Goal: Task Accomplishment & Management: Complete application form

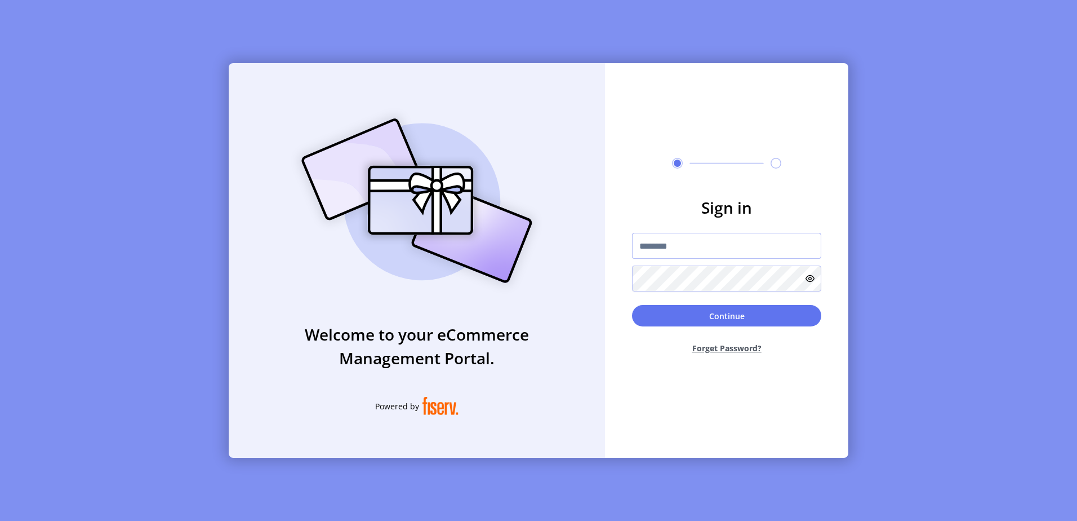
click at [658, 247] on input "text" at bounding box center [726, 246] width 189 height 26
click at [632, 305] on button "Continue" at bounding box center [726, 315] width 189 height 21
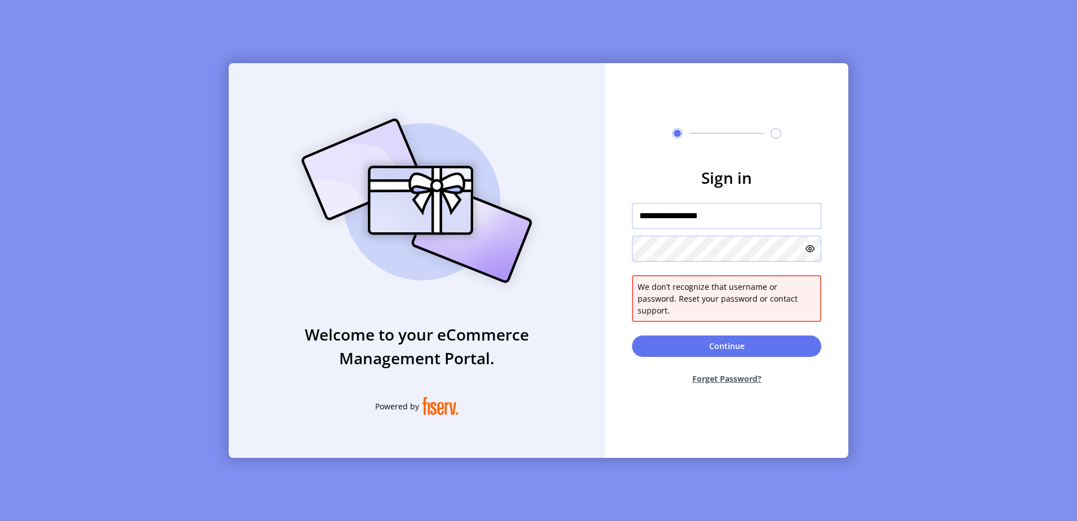
click at [694, 224] on input "**********" at bounding box center [726, 216] width 189 height 26
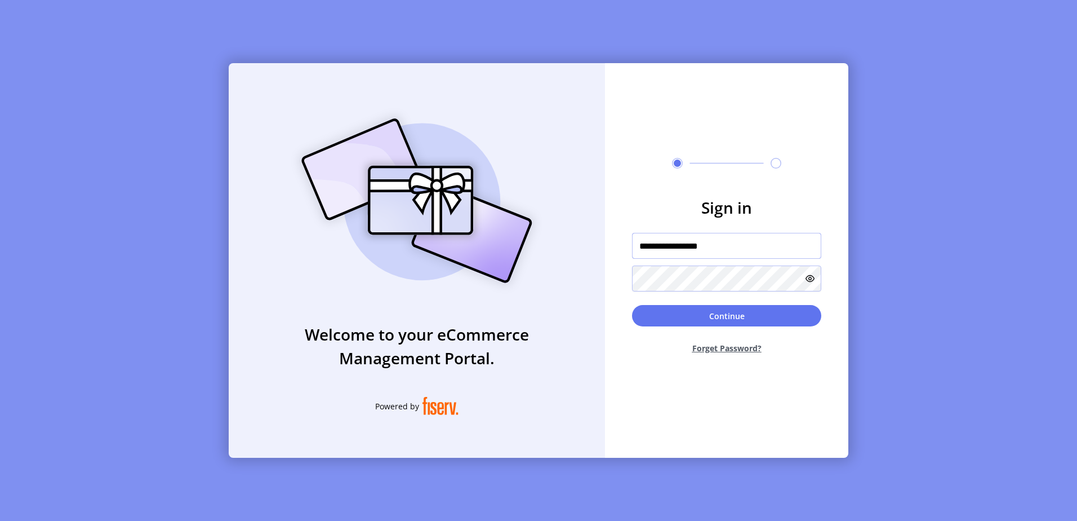
type input "**********"
click at [632, 305] on button "Continue" at bounding box center [726, 315] width 189 height 21
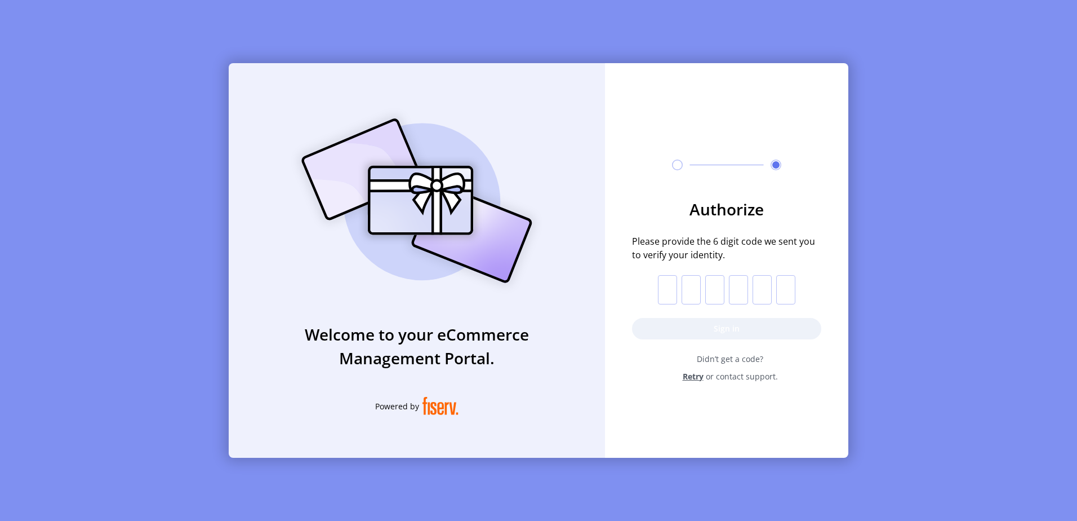
click at [674, 291] on input "text" at bounding box center [667, 289] width 19 height 29
paste input "*"
type input "*"
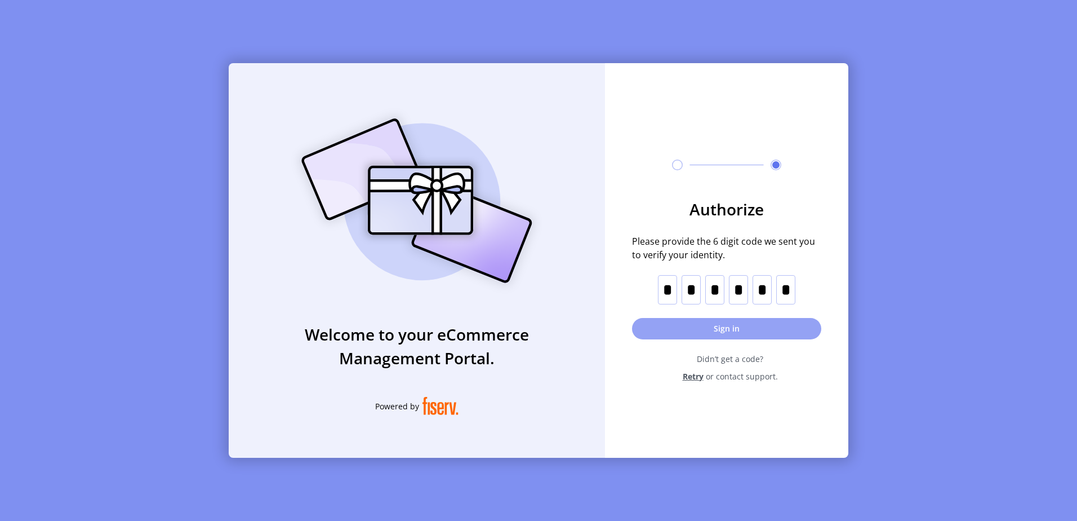
click at [703, 322] on button "Sign in" at bounding box center [726, 328] width 189 height 21
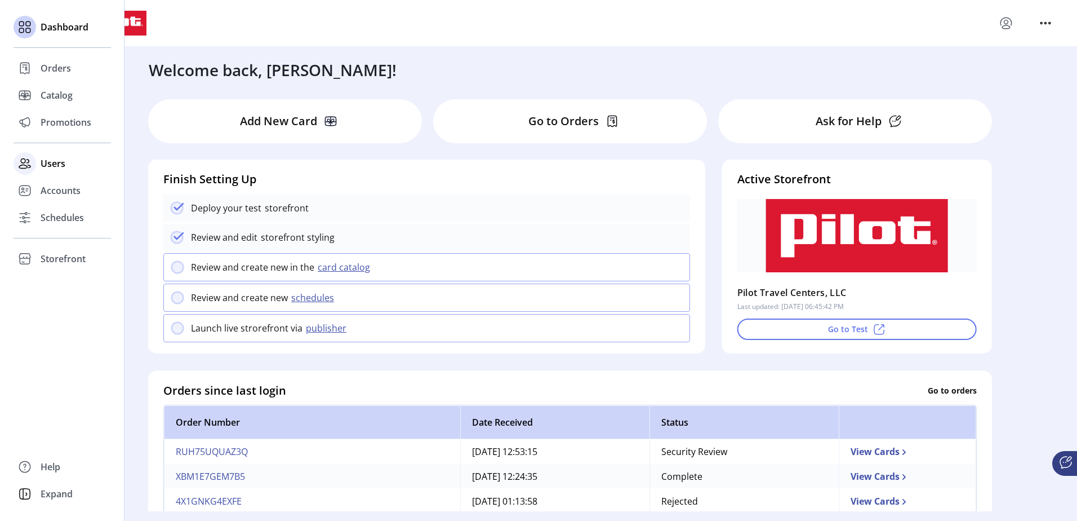
click at [47, 163] on span "Users" at bounding box center [53, 164] width 25 height 14
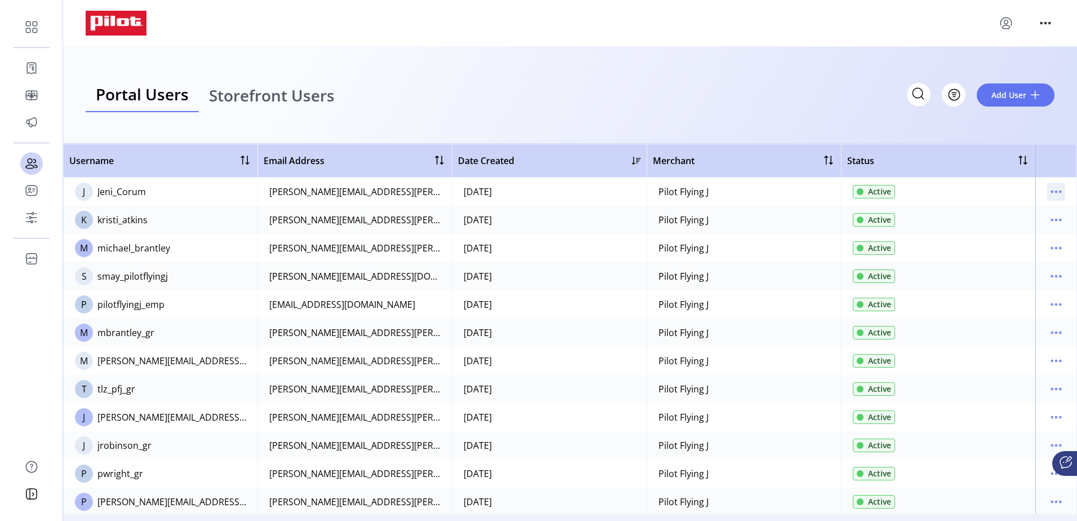
click at [1056, 192] on icon "menu" at bounding box center [1057, 191] width 2 height 2
click at [1021, 228] on span "View Details" at bounding box center [1004, 231] width 94 height 9
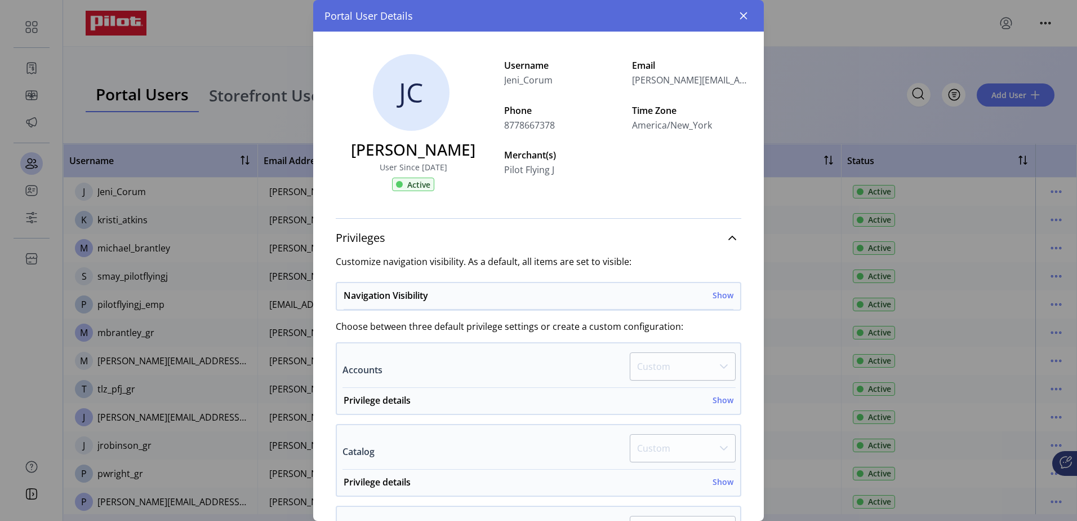
scroll to position [477, 0]
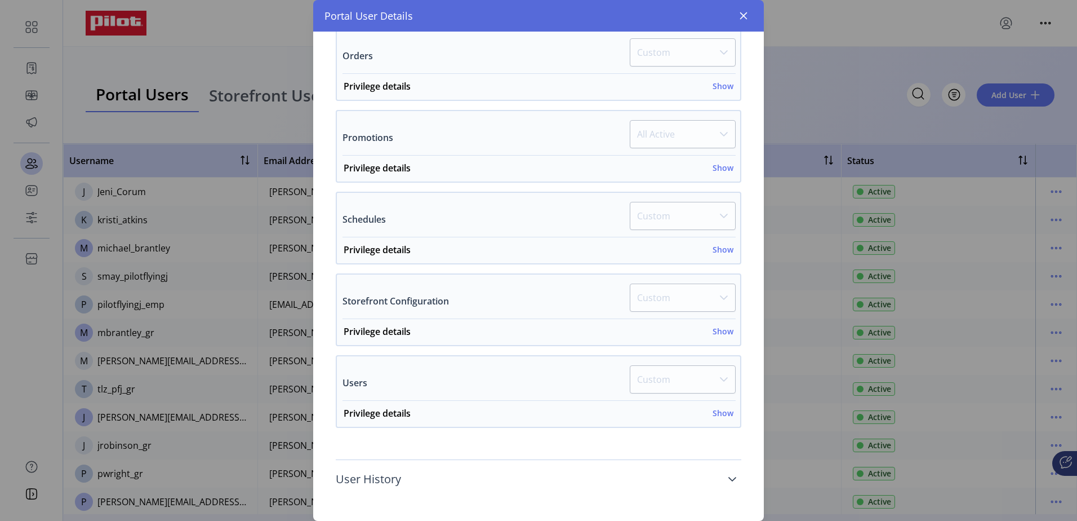
click at [722, 475] on link "User History" at bounding box center [539, 479] width 406 height 25
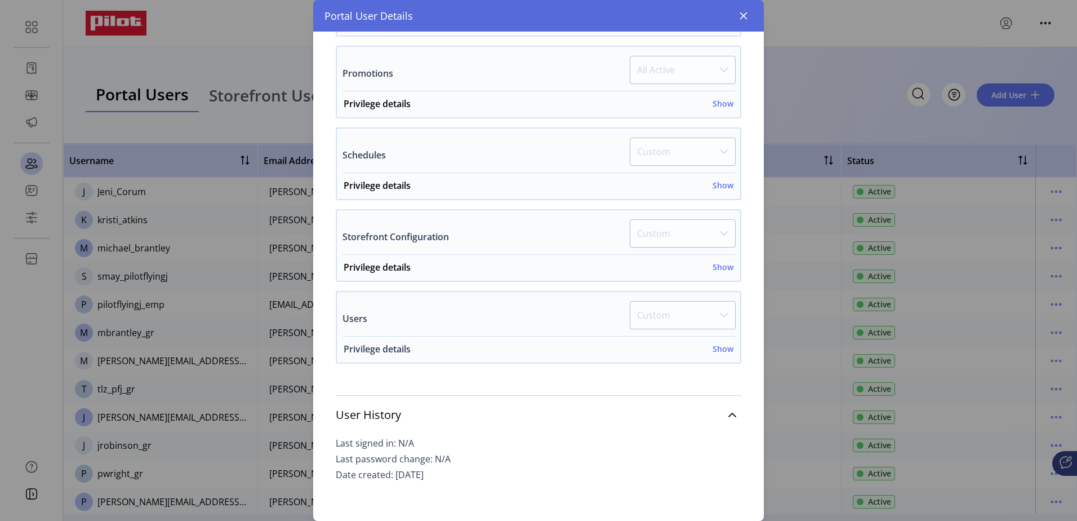
scroll to position [545, 0]
click at [748, 15] on icon "button" at bounding box center [743, 15] width 9 height 9
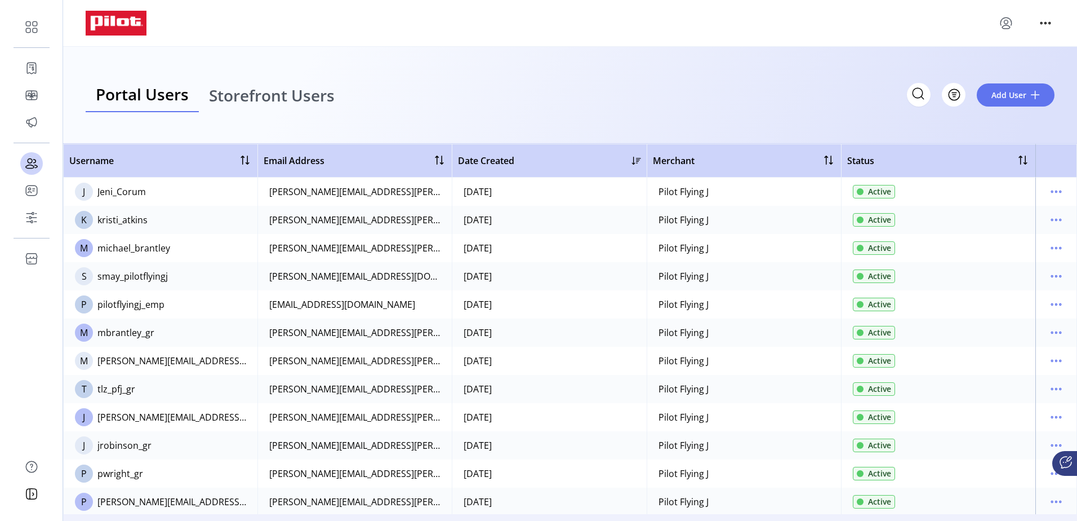
scroll to position [1120, 0]
click at [1026, 85] on button "Add User" at bounding box center [1016, 94] width 78 height 23
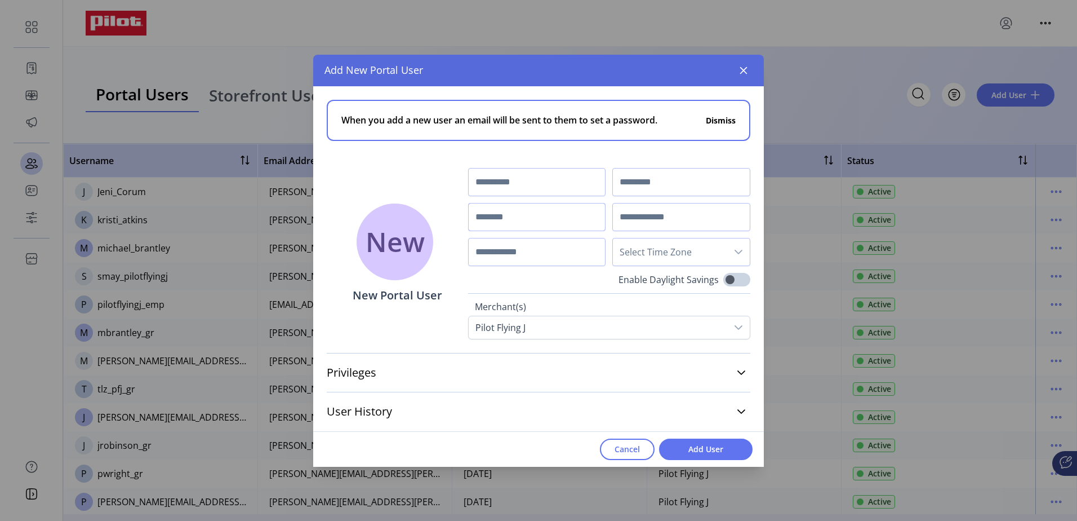
click at [548, 220] on input "text" at bounding box center [537, 217] width 138 height 28
paste input "**********"
type input "**********"
click at [669, 219] on input "text" at bounding box center [682, 217] width 138 height 28
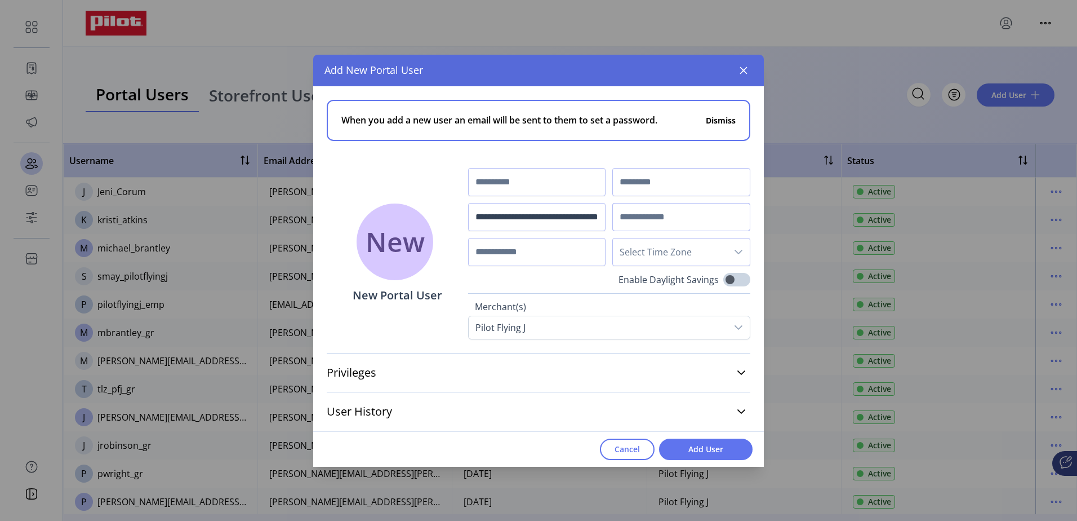
scroll to position [0, 0]
paste input "**********"
type input "**********"
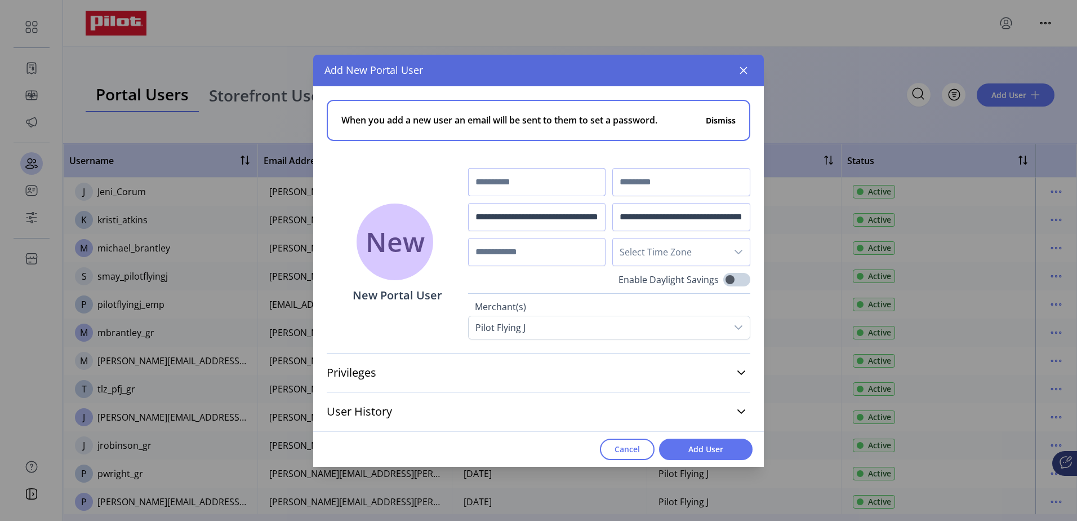
click at [512, 187] on input "text" at bounding box center [537, 182] width 138 height 28
type input "******"
click at [647, 251] on span "Select Time Zone" at bounding box center [670, 251] width 114 height 27
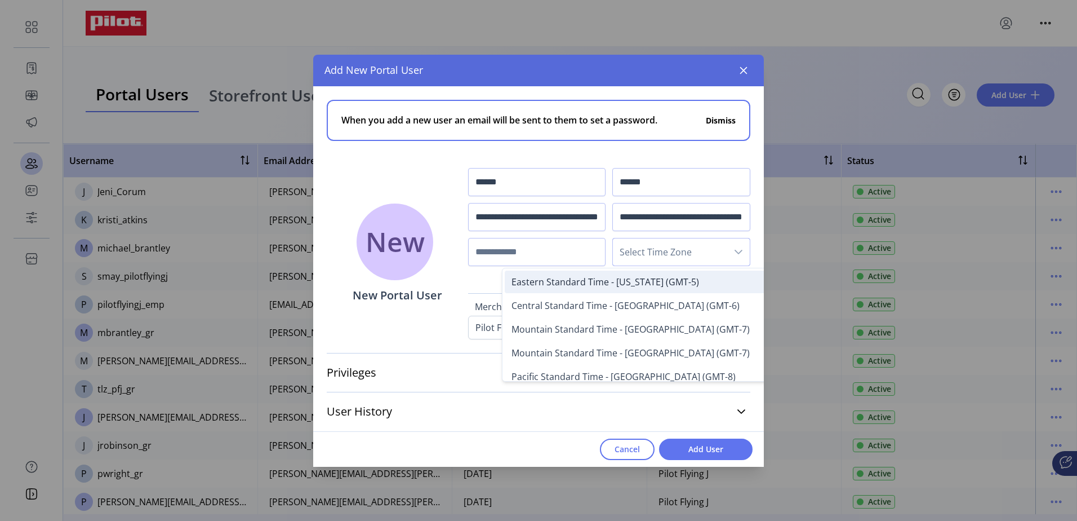
click at [644, 277] on span "Eastern Standard Time - [US_STATE] (GMT-5)" at bounding box center [606, 282] width 188 height 12
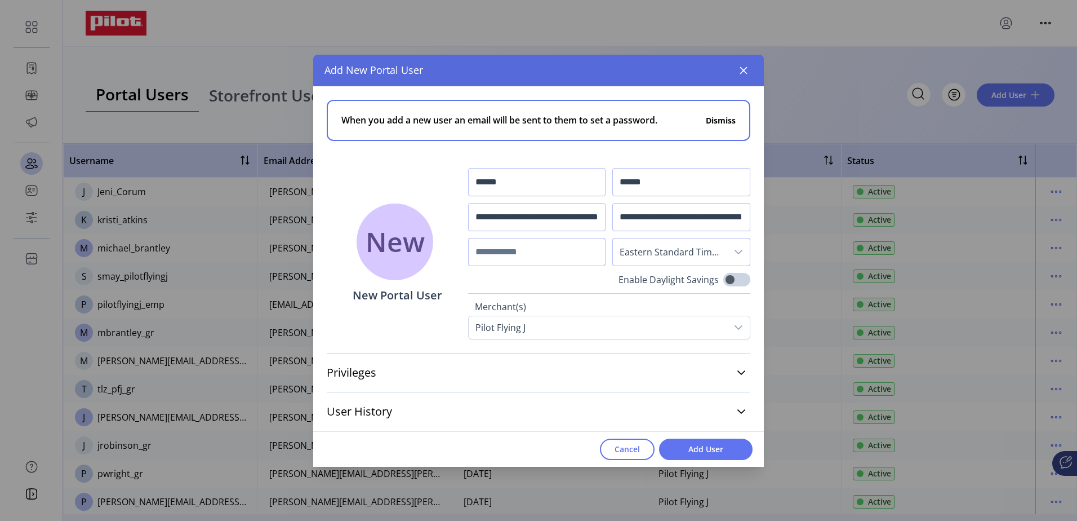
click at [487, 252] on input "text" at bounding box center [537, 252] width 138 height 28
type input "**********"
click at [737, 378] on link "Privileges" at bounding box center [539, 372] width 424 height 25
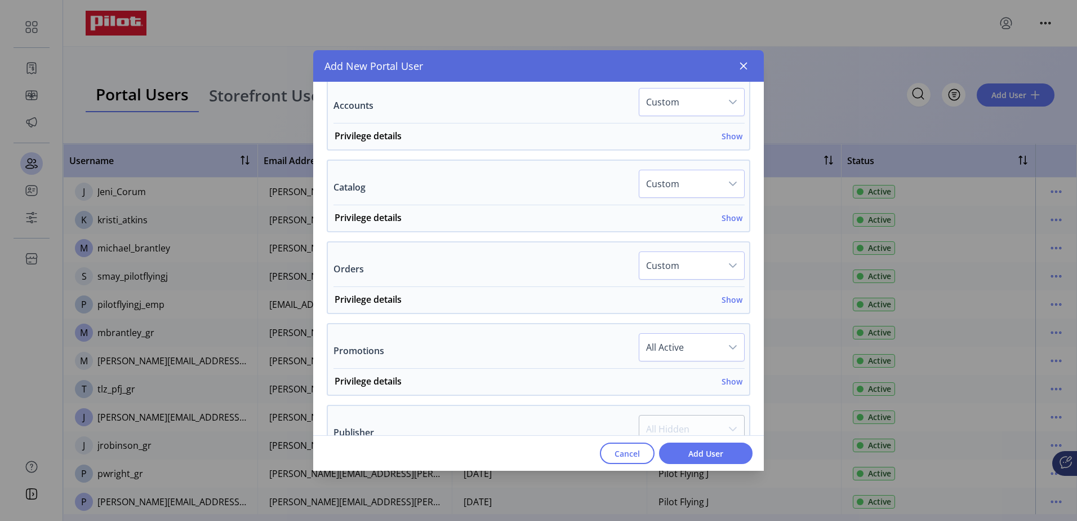
scroll to position [338, 0]
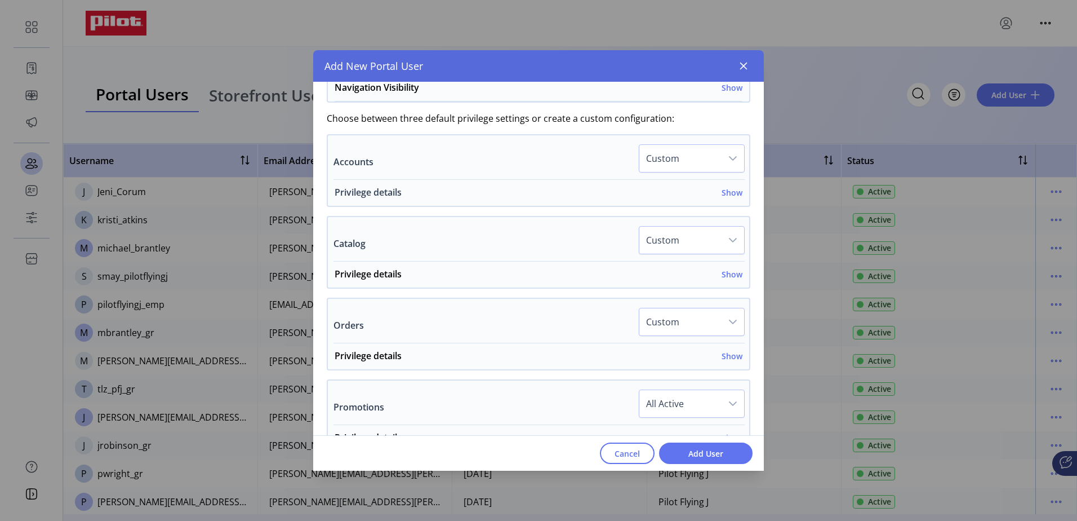
click at [731, 193] on h6 "Show" at bounding box center [732, 193] width 21 height 12
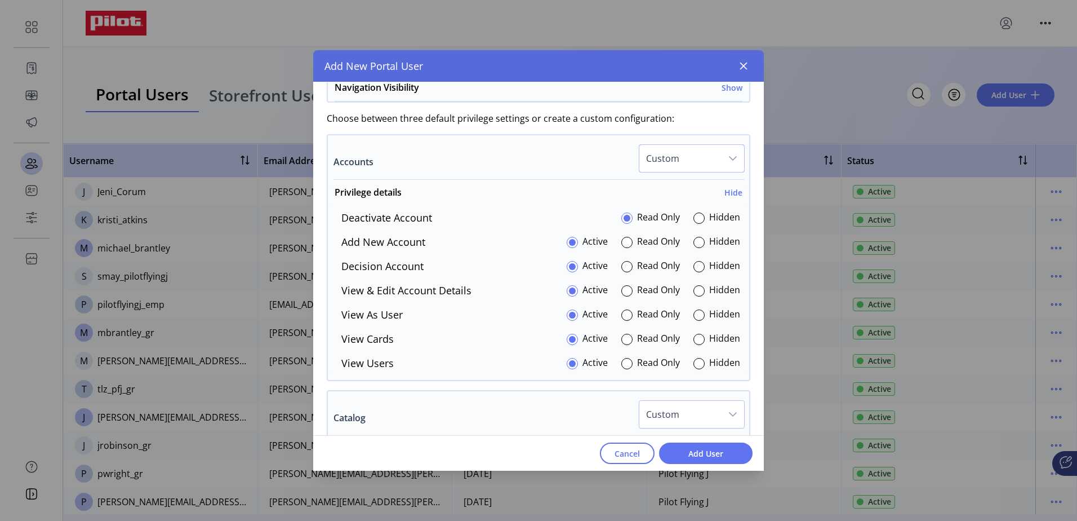
click at [694, 166] on span "Custom" at bounding box center [681, 158] width 82 height 27
click at [685, 241] on span "All Hidden" at bounding box center [670, 235] width 43 height 12
click at [728, 195] on h6 "Hide" at bounding box center [734, 193] width 18 height 12
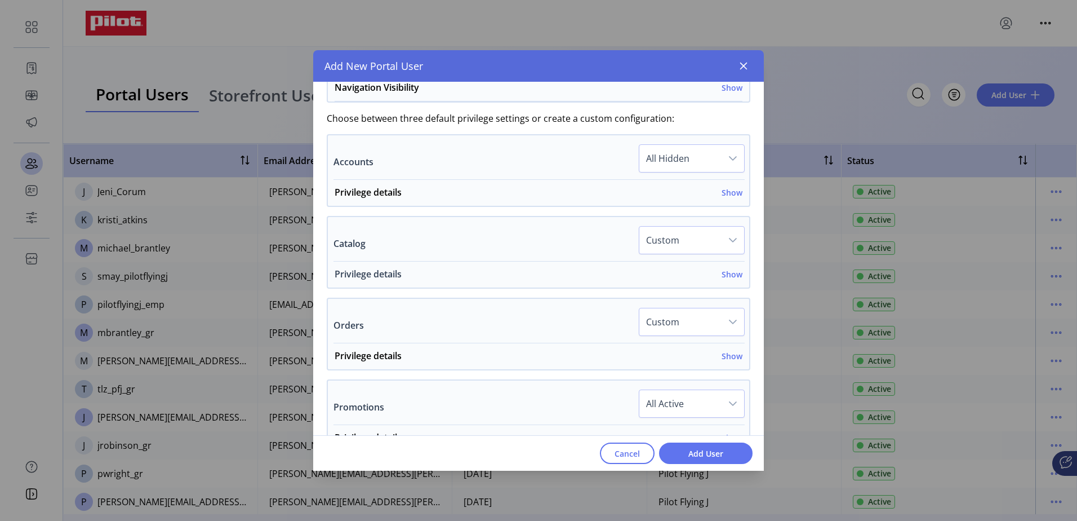
click at [726, 272] on h6 "Show" at bounding box center [732, 274] width 21 height 12
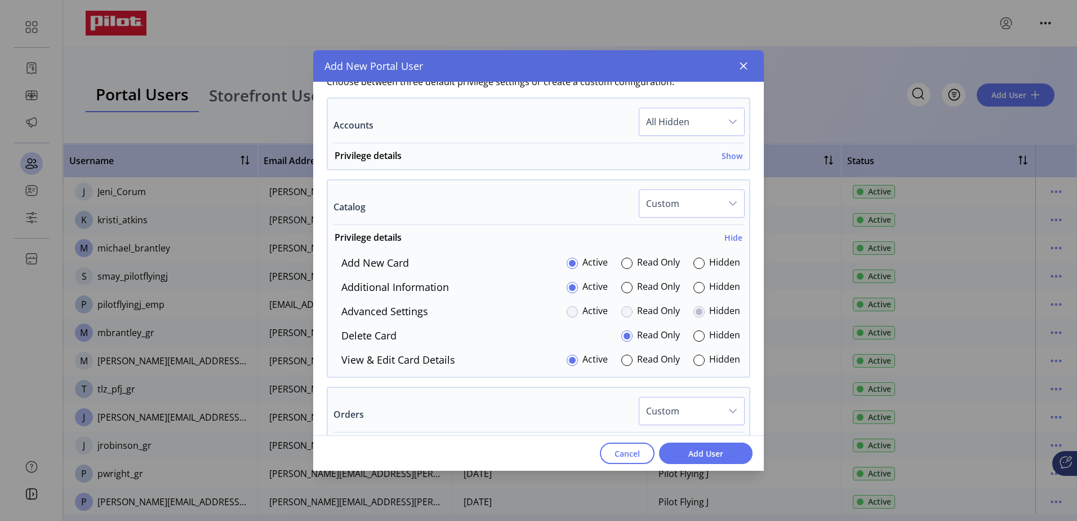
scroll to position [394, 0]
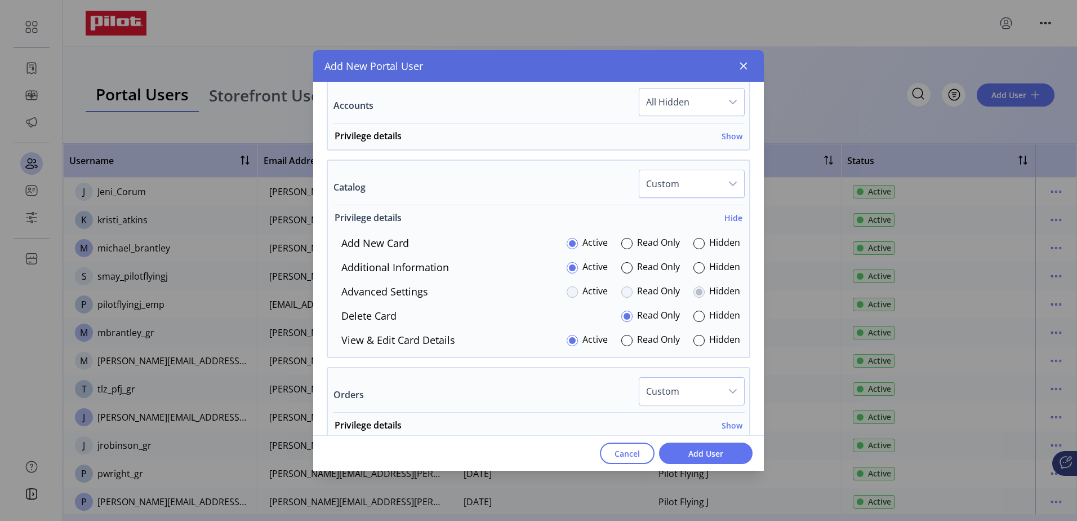
click at [728, 216] on h6 "Hide" at bounding box center [734, 218] width 18 height 12
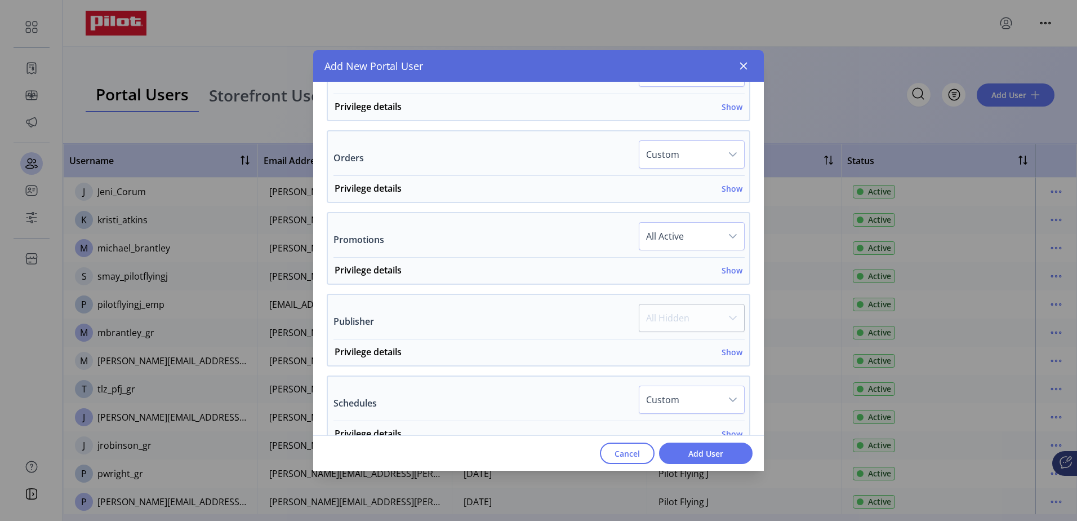
scroll to position [507, 0]
click at [722, 187] on h6 "Show" at bounding box center [732, 187] width 21 height 12
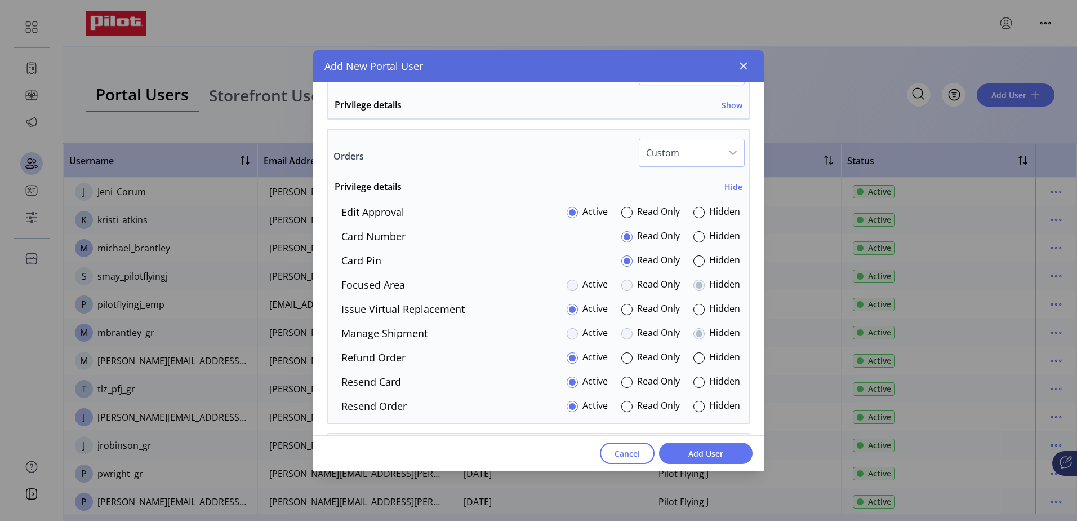
scroll to position [564, 0]
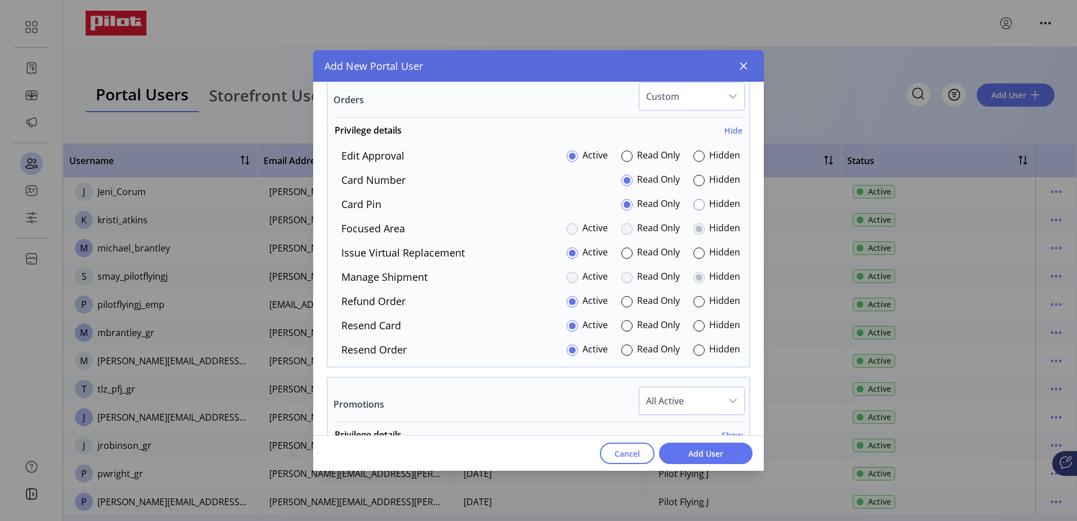
click at [694, 204] on div at bounding box center [699, 204] width 11 height 11
click at [625, 250] on div at bounding box center [627, 252] width 11 height 11
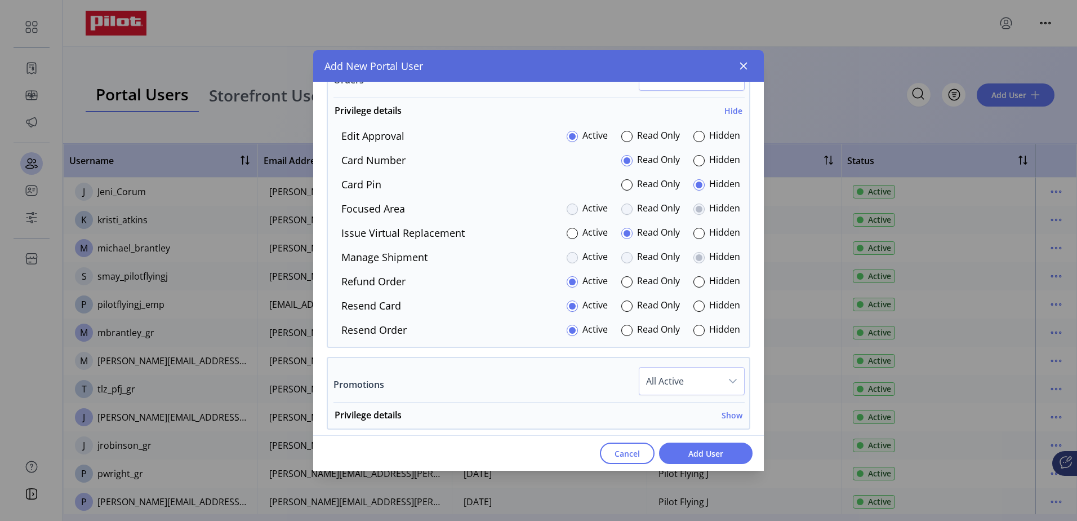
scroll to position [564, 0]
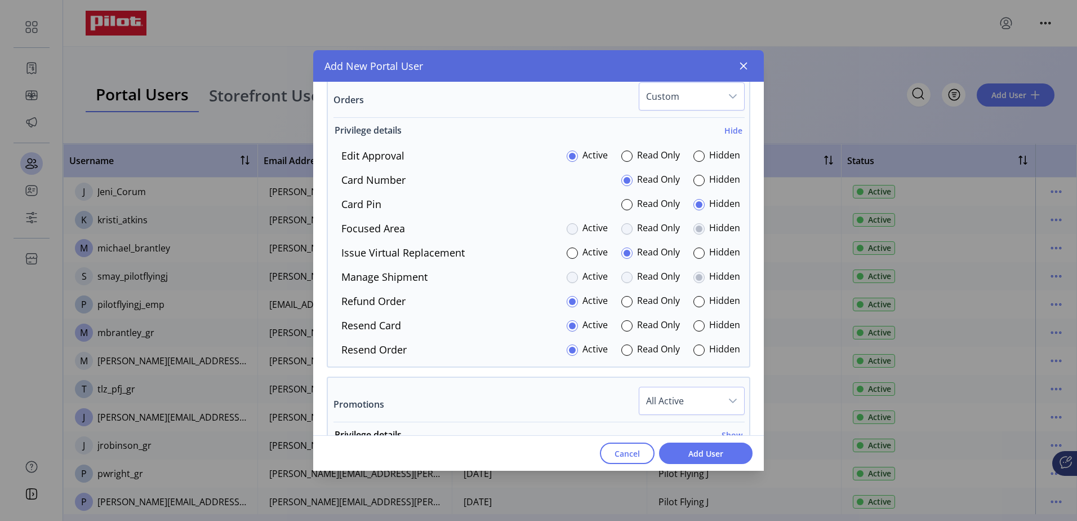
click at [726, 131] on h6 "Hide" at bounding box center [734, 131] width 18 height 12
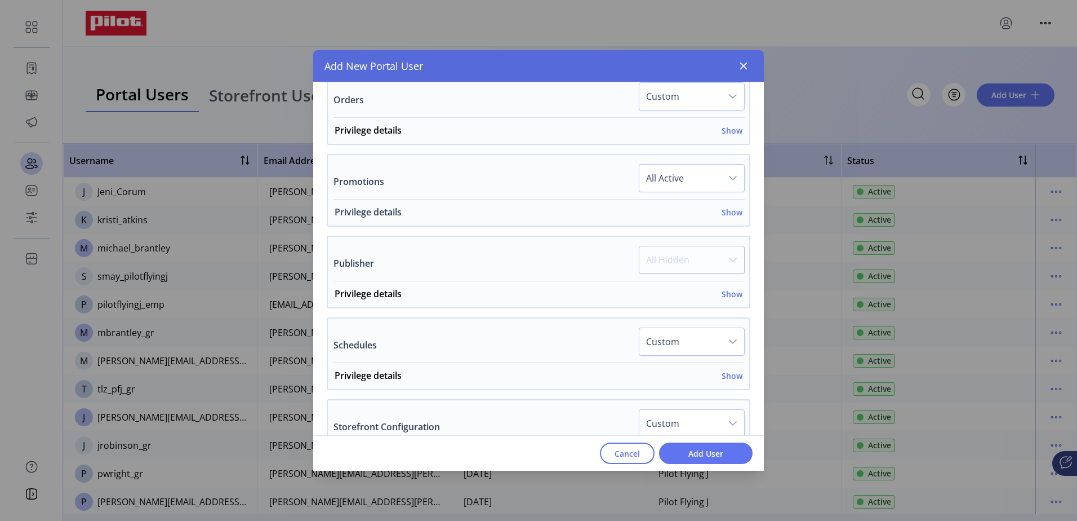
click at [722, 214] on h6 "Show" at bounding box center [732, 212] width 21 height 12
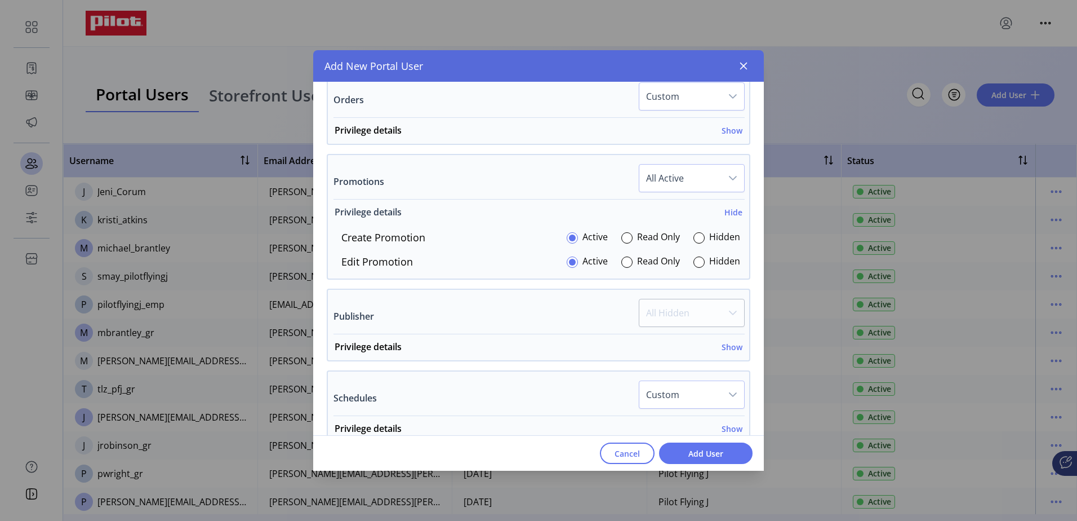
click at [730, 211] on h6 "Hide" at bounding box center [734, 212] width 18 height 12
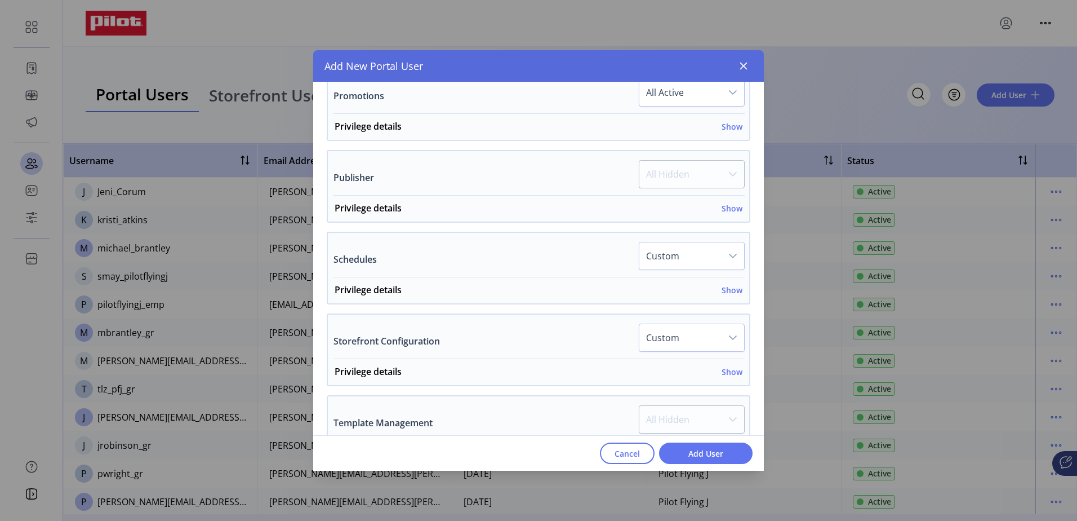
scroll to position [676, 0]
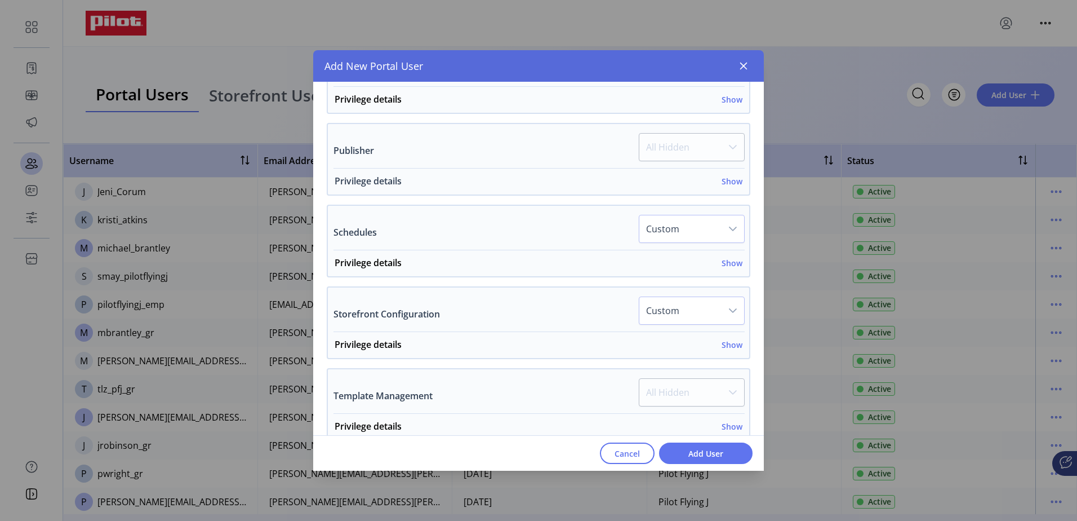
click at [727, 181] on h6 "Show" at bounding box center [732, 181] width 21 height 12
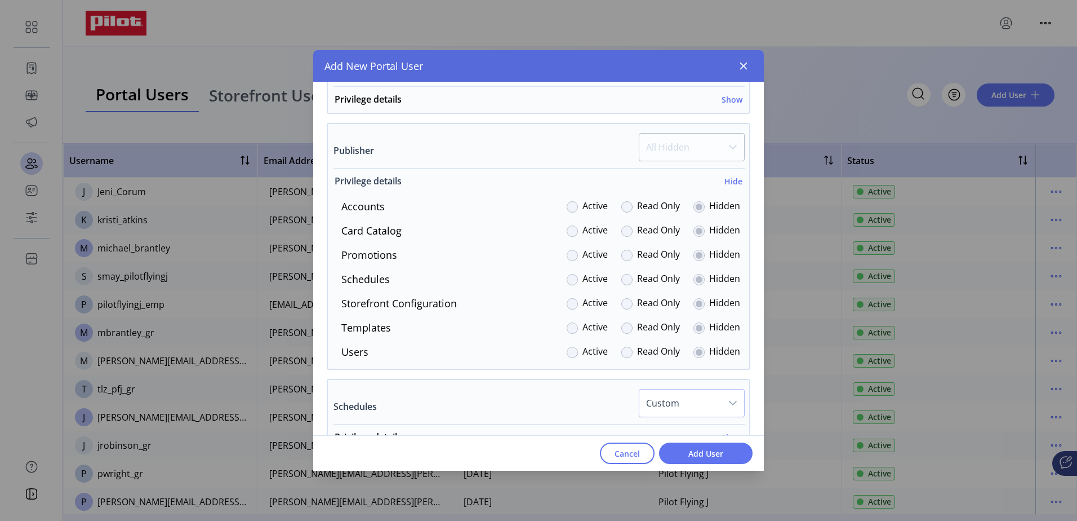
click at [729, 181] on h6 "Hide" at bounding box center [734, 181] width 18 height 12
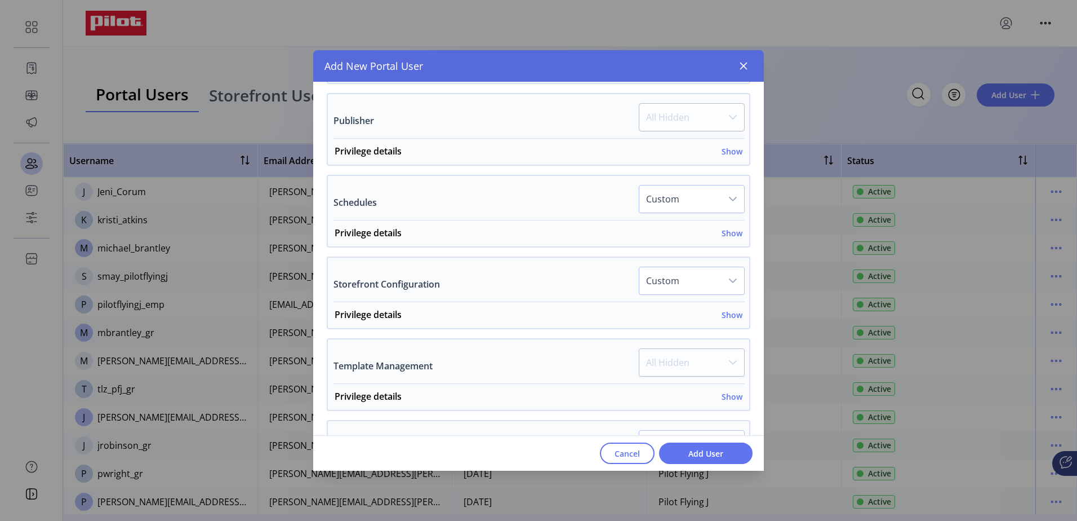
scroll to position [733, 0]
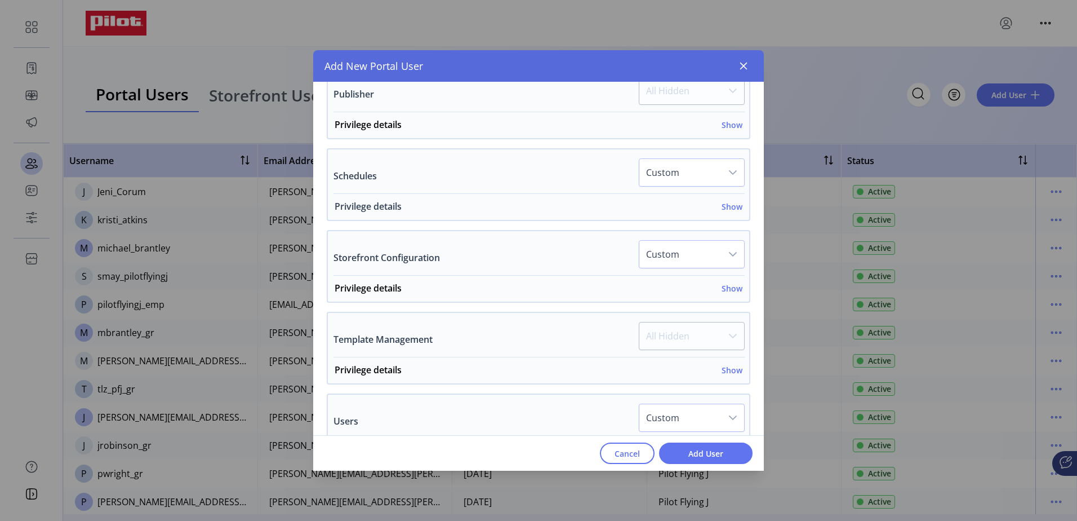
click at [724, 202] on h6 "Show" at bounding box center [732, 207] width 21 height 12
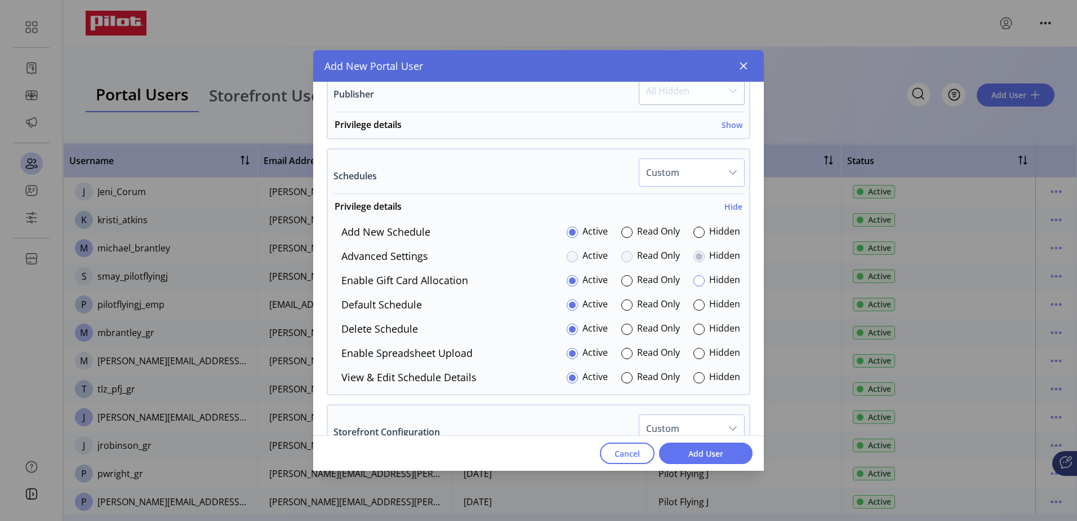
click at [695, 283] on div at bounding box center [699, 280] width 11 height 11
click at [694, 351] on div at bounding box center [699, 353] width 11 height 11
click at [725, 208] on h6 "Hide" at bounding box center [734, 207] width 18 height 12
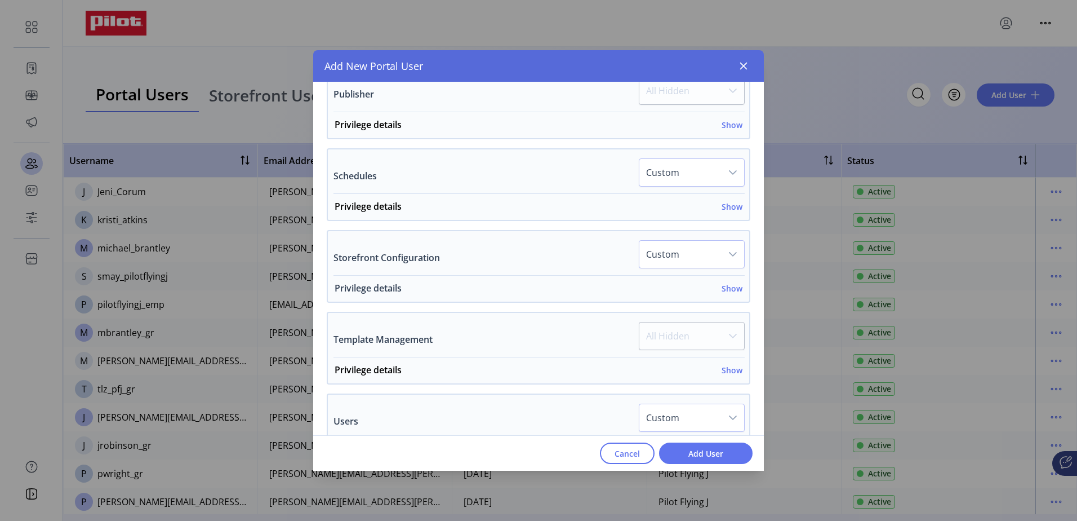
click at [724, 287] on h6 "Show" at bounding box center [732, 288] width 21 height 12
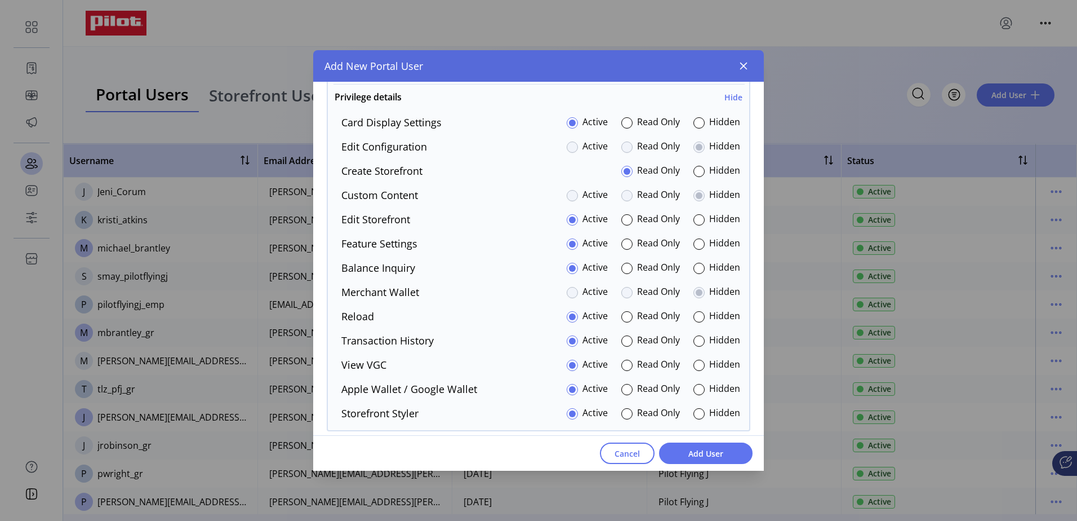
scroll to position [915, 0]
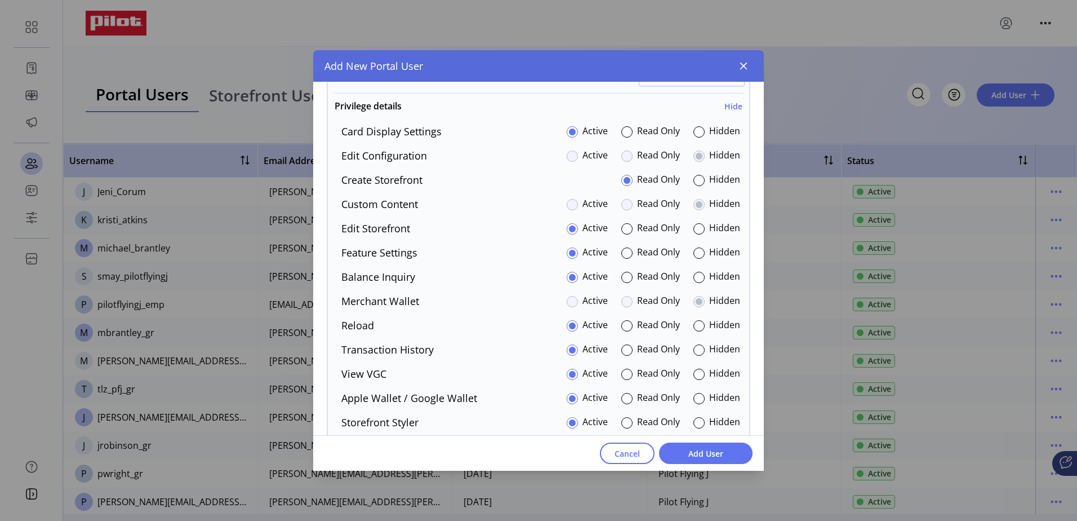
drag, startPoint x: 758, startPoint y: 350, endPoint x: 758, endPoint y: 337, distance: 13.0
click at [758, 337] on div "Privileges Customize navigation visibility. As a default, all items are set to …" at bounding box center [538, 53] width 451 height 1267
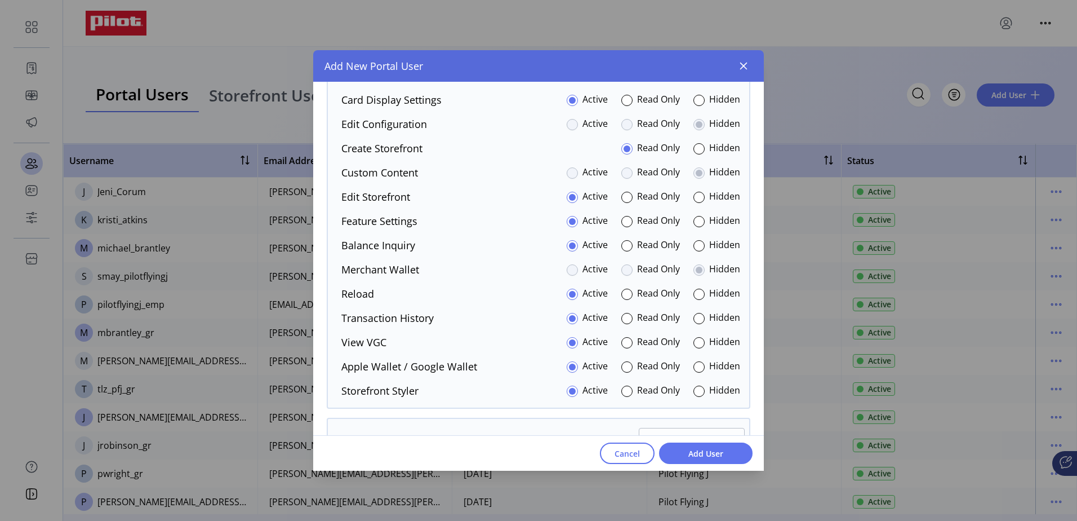
scroll to position [948, 0]
click at [697, 100] on div at bounding box center [699, 97] width 11 height 11
click at [695, 218] on div at bounding box center [699, 219] width 11 height 11
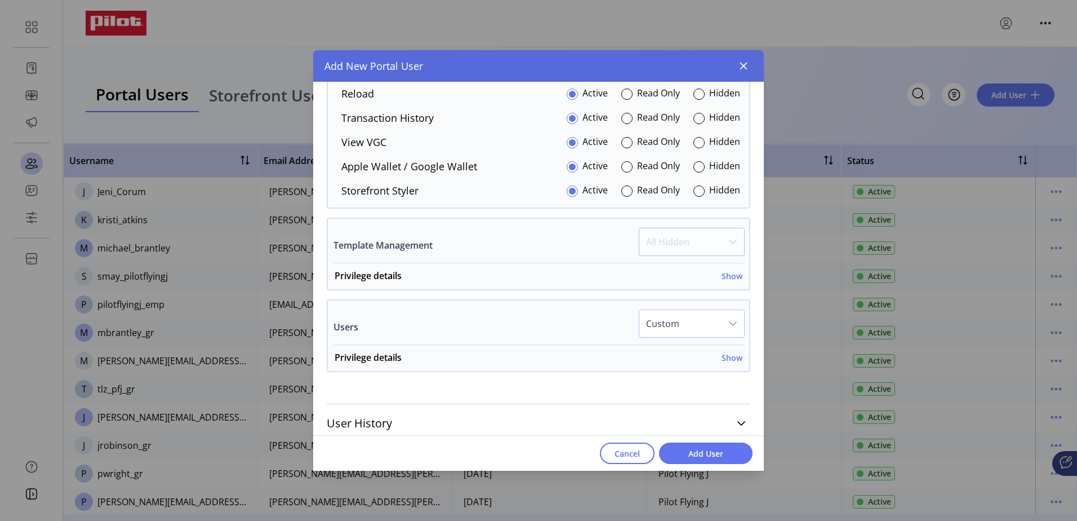
scroll to position [1154, 0]
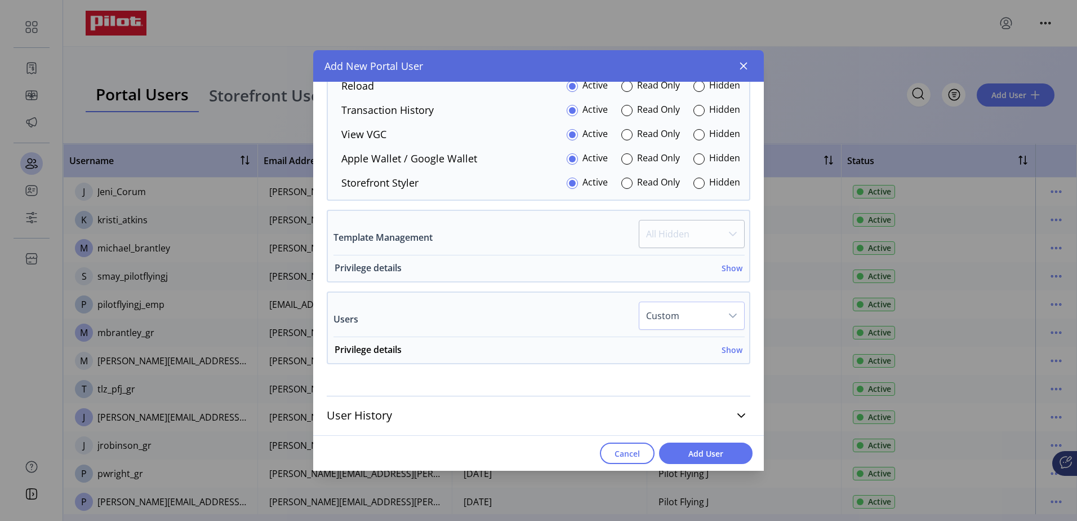
click at [729, 268] on h6 "Show" at bounding box center [732, 268] width 21 height 12
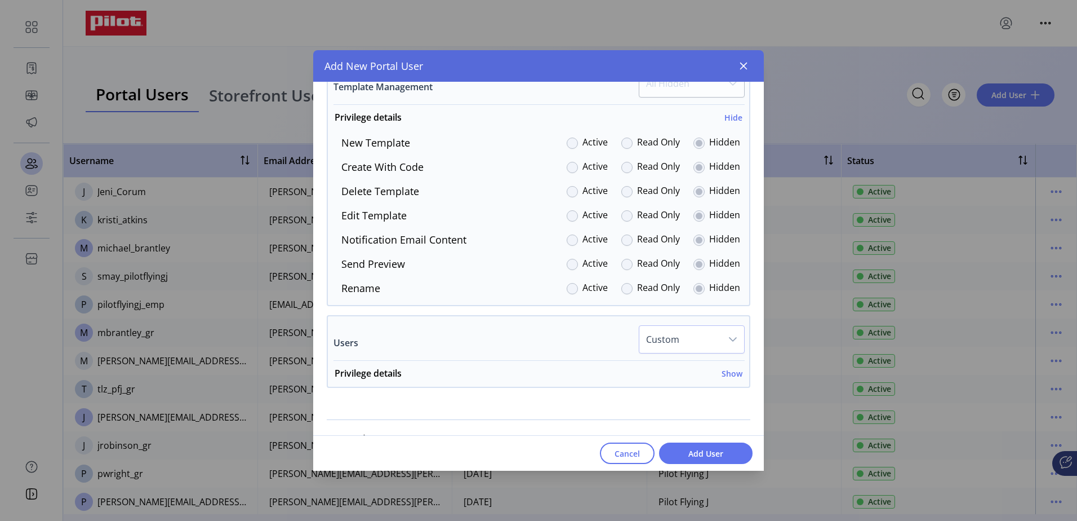
scroll to position [1328, 0]
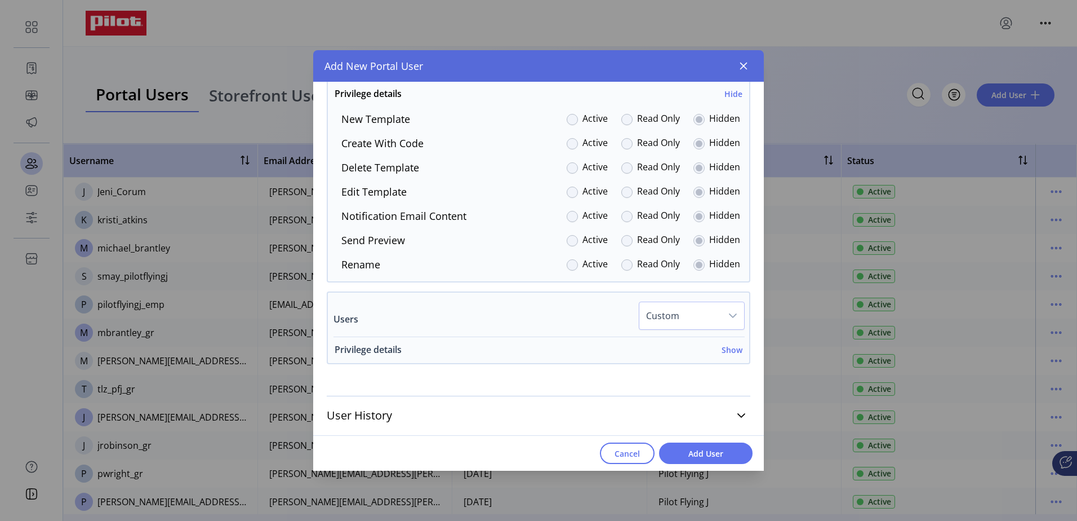
click at [728, 349] on h6 "Show" at bounding box center [732, 350] width 21 height 12
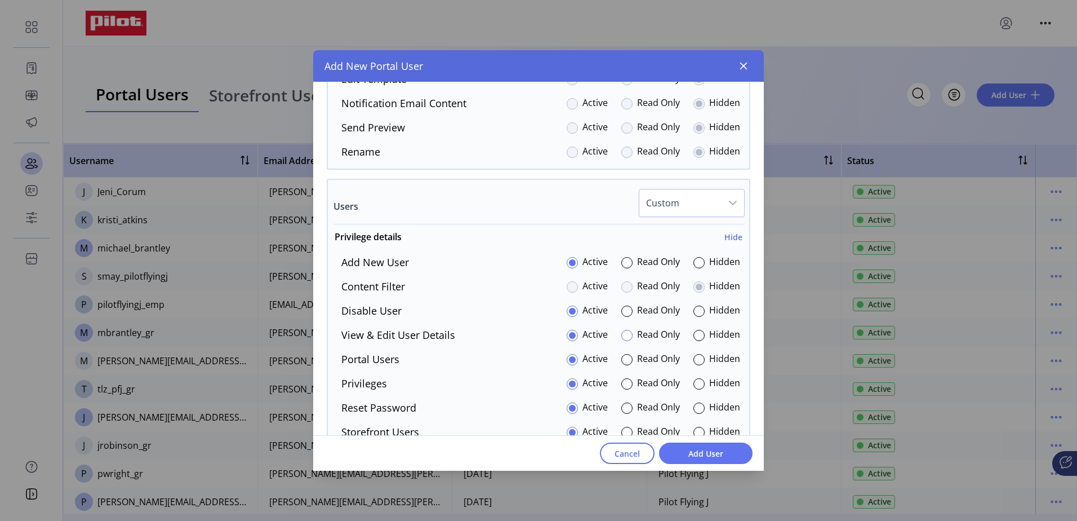
scroll to position [1497, 0]
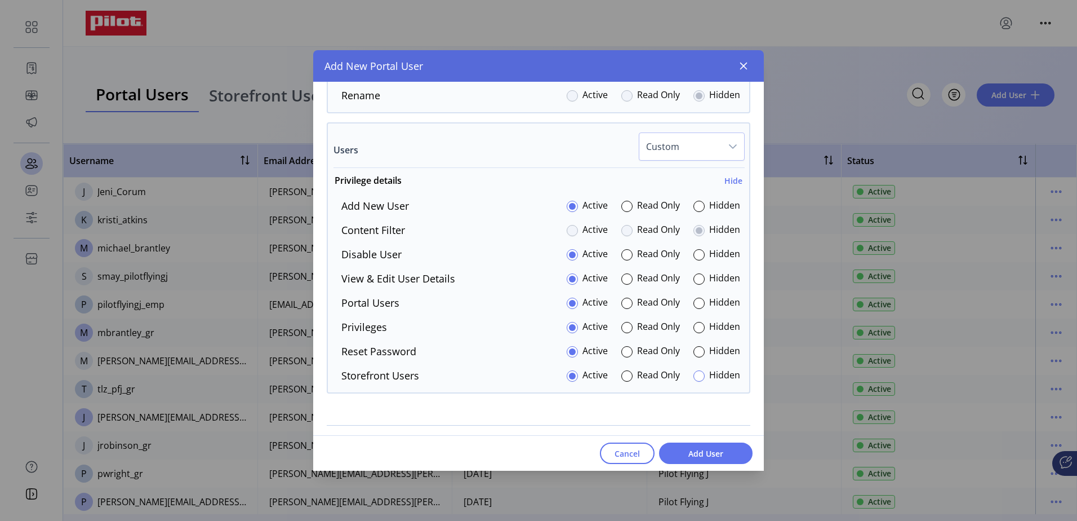
click at [694, 373] on div at bounding box center [699, 375] width 11 height 11
click at [713, 455] on span "Add User" at bounding box center [706, 453] width 64 height 12
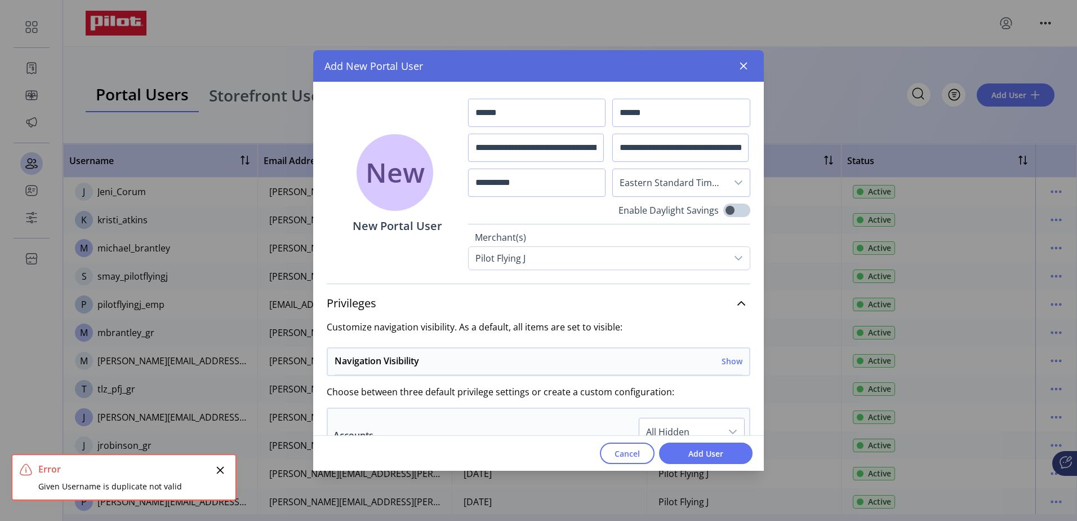
scroll to position [0, 0]
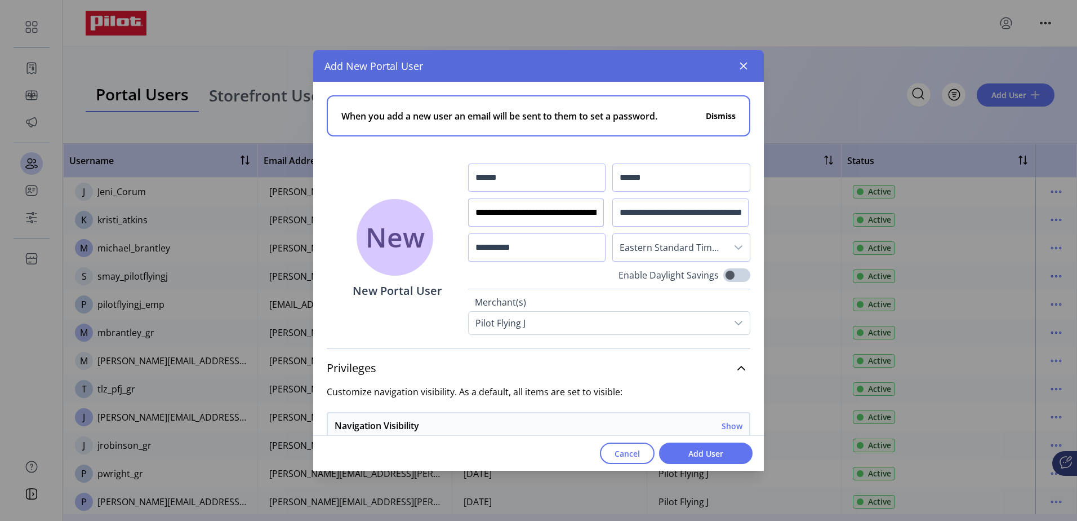
click at [522, 216] on input "**********" at bounding box center [536, 212] width 136 height 28
drag, startPoint x: 530, startPoint y: 212, endPoint x: 680, endPoint y: 205, distance: 149.5
click at [678, 208] on div "**********" at bounding box center [609, 212] width 282 height 98
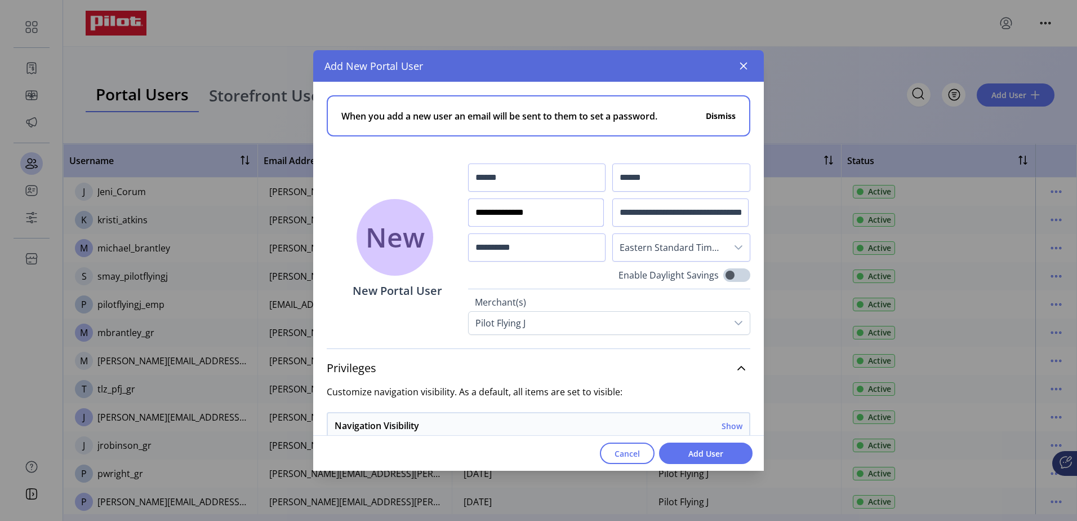
type input "**********"
click at [514, 212] on input "**********" at bounding box center [536, 212] width 136 height 28
click at [723, 458] on span "Add User" at bounding box center [706, 453] width 64 height 12
